Goal: Task Accomplishment & Management: Use online tool/utility

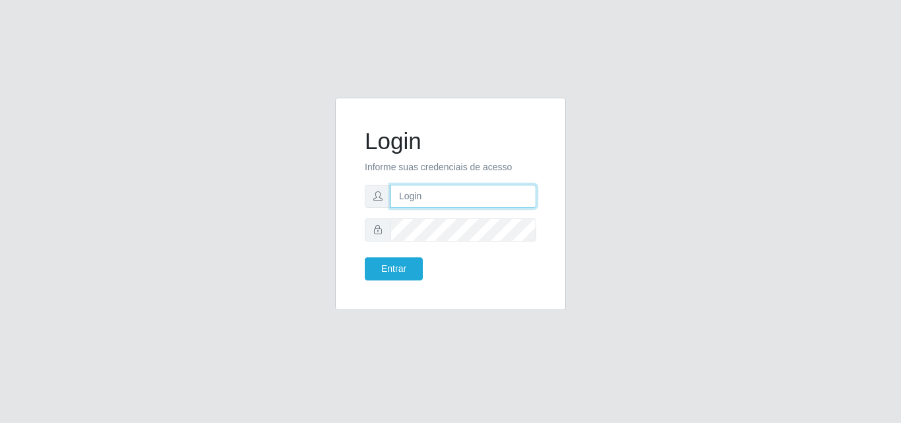
click at [431, 190] on input "text" at bounding box center [464, 196] width 146 height 23
type input "vitoria@saullus"
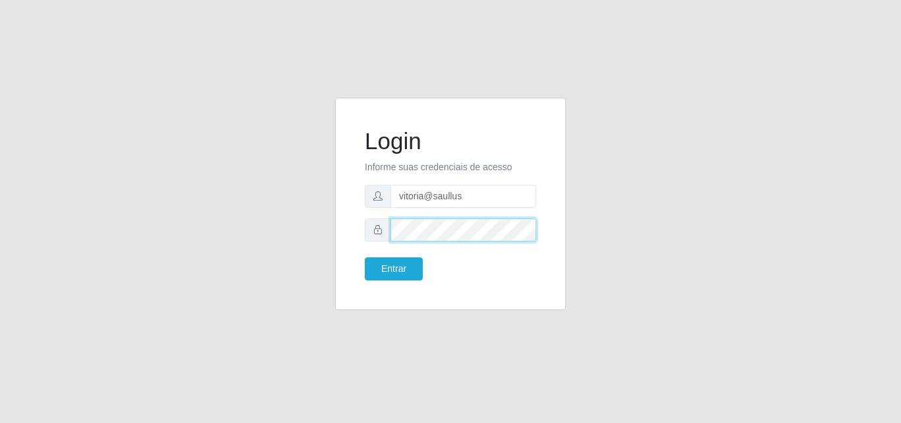
click at [365, 257] on button "Entrar" at bounding box center [394, 268] width 58 height 23
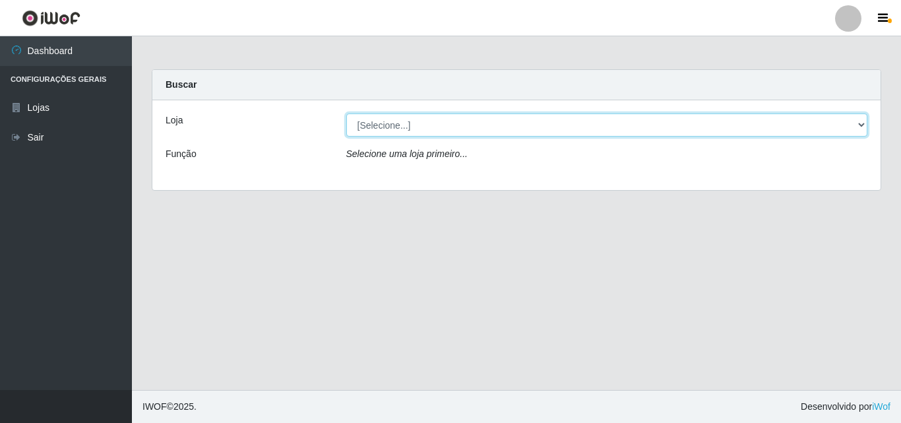
click at [449, 125] on select "[Selecione...] Saullus Supermercados" at bounding box center [607, 125] width 522 height 23
select select "423"
click at [346, 114] on select "[Selecione...] Saullus Supermercados" at bounding box center [607, 125] width 522 height 23
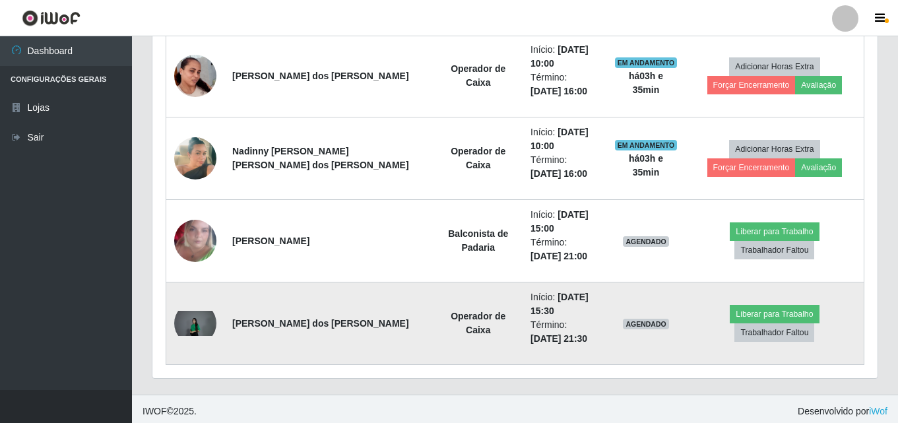
scroll to position [548, 0]
